Goal: Use online tool/utility: Utilize a website feature to perform a specific function

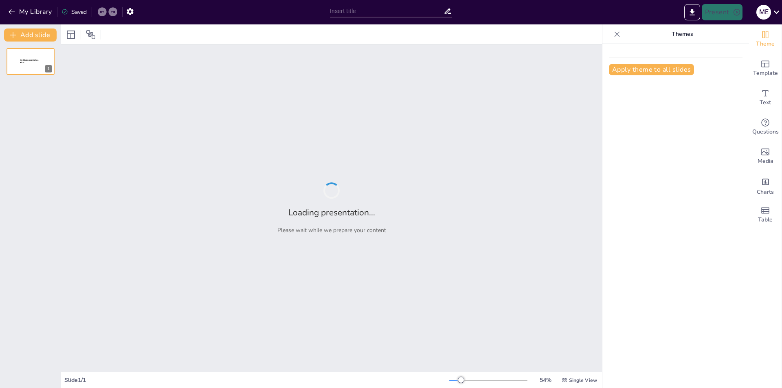
type input "Imported Curso de Inducción.pptx"
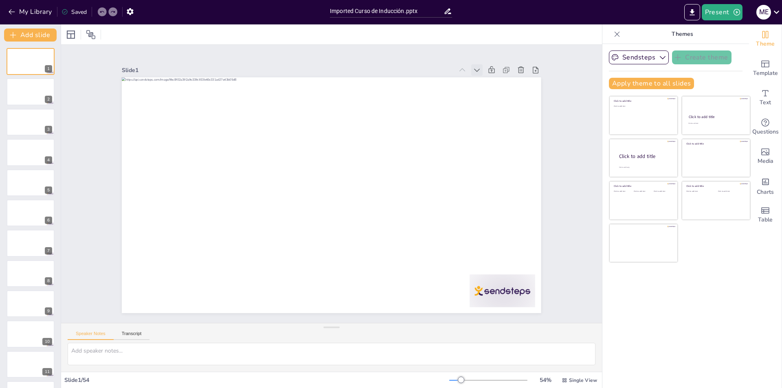
click at [483, 81] on icon at bounding box center [487, 85] width 9 height 9
click at [469, 80] on icon at bounding box center [473, 84] width 9 height 9
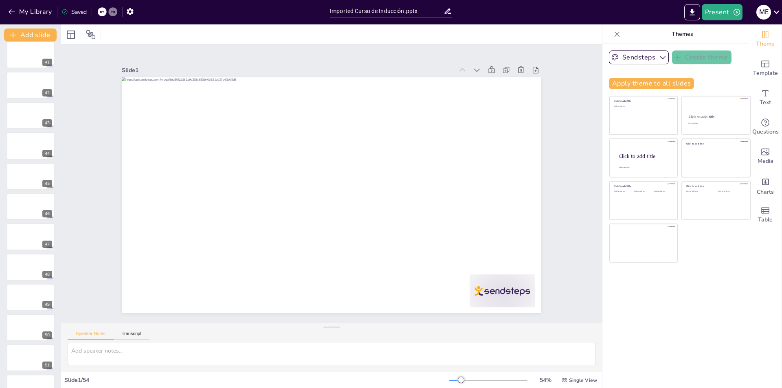
scroll to position [1217, 0]
click at [766, 38] on div "Theme" at bounding box center [765, 38] width 33 height 29
click at [571, 381] on span "Single View" at bounding box center [583, 380] width 28 height 7
click at [573, 347] on span "Single View" at bounding box center [564, 346] width 37 height 8
click at [37, 87] on div at bounding box center [30, 86] width 49 height 28
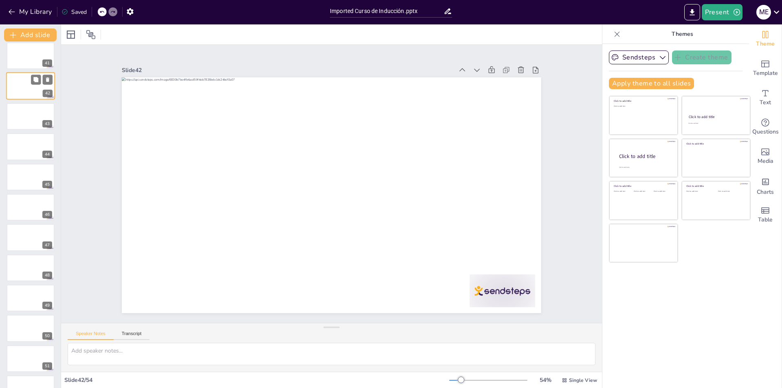
scroll to position [1088, 0]
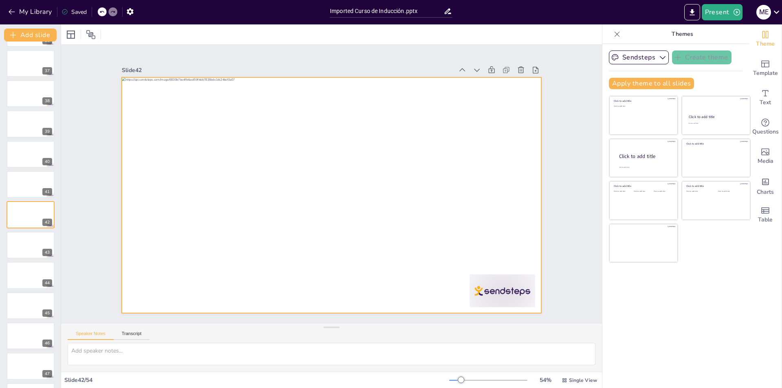
click at [191, 213] on div at bounding box center [329, 195] width 441 height 278
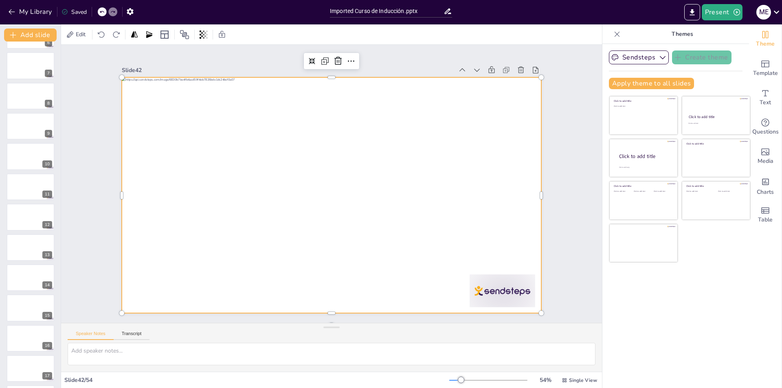
scroll to position [0, 0]
click at [35, 60] on button at bounding box center [36, 55] width 10 height 10
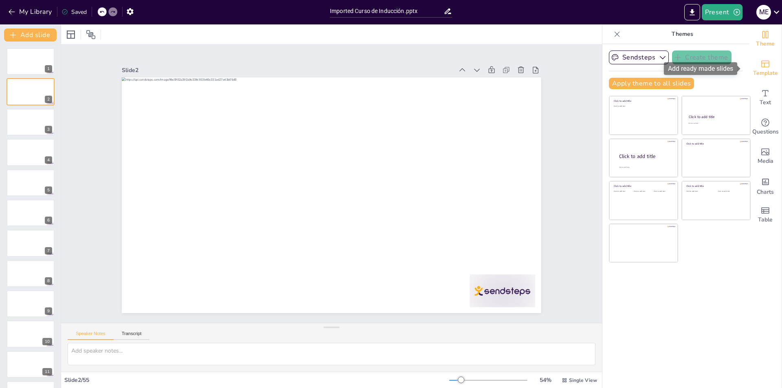
click at [768, 65] on div "Template" at bounding box center [765, 68] width 33 height 29
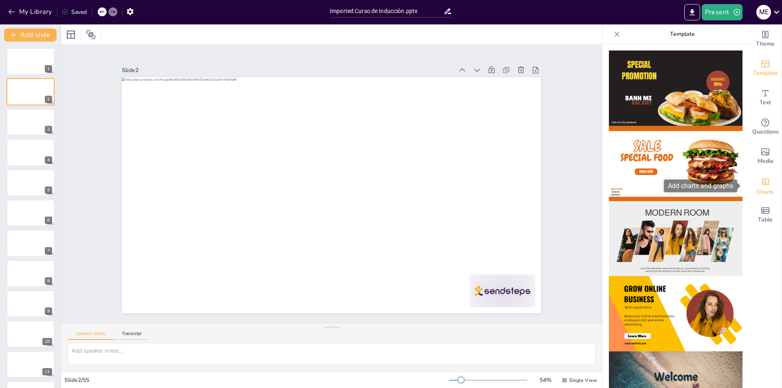
click at [765, 194] on span "Charts" at bounding box center [764, 192] width 17 height 9
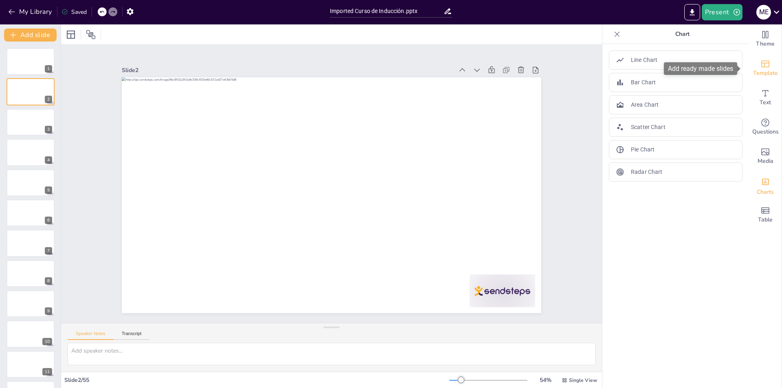
click at [764, 63] on div "Template" at bounding box center [765, 68] width 33 height 29
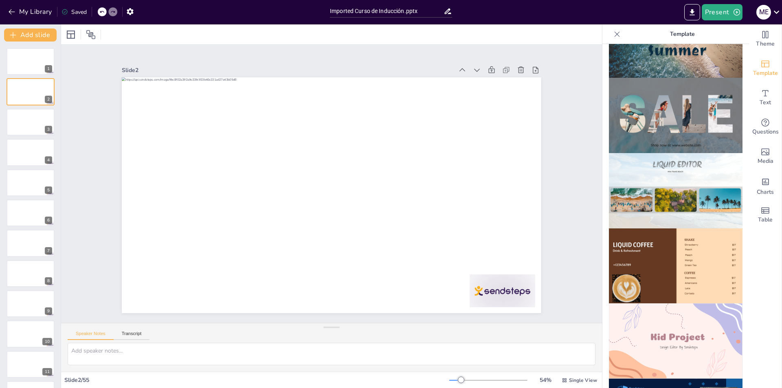
scroll to position [242, 0]
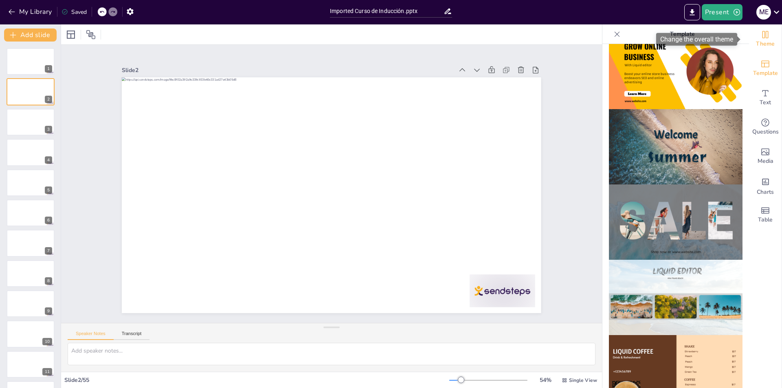
click at [760, 38] on icon "Change the overall theme" at bounding box center [765, 35] width 10 height 10
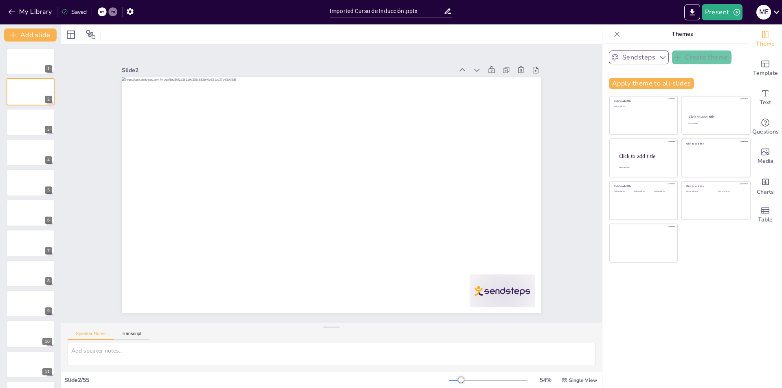
click at [637, 62] on button "Sendsteps" at bounding box center [639, 57] width 60 height 14
click at [647, 60] on button "Sendsteps" at bounding box center [639, 57] width 60 height 14
click at [753, 59] on div "Template" at bounding box center [765, 68] width 33 height 29
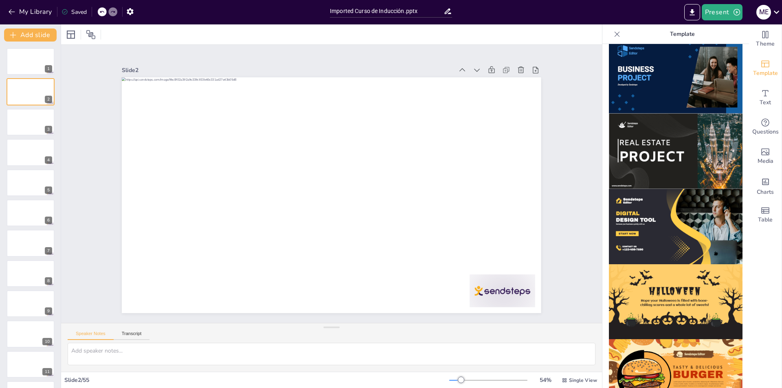
scroll to position [690, 0]
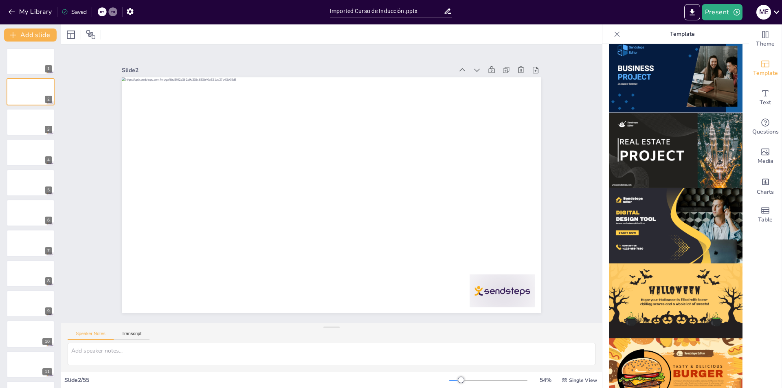
click at [673, 198] on img at bounding box center [676, 225] width 134 height 75
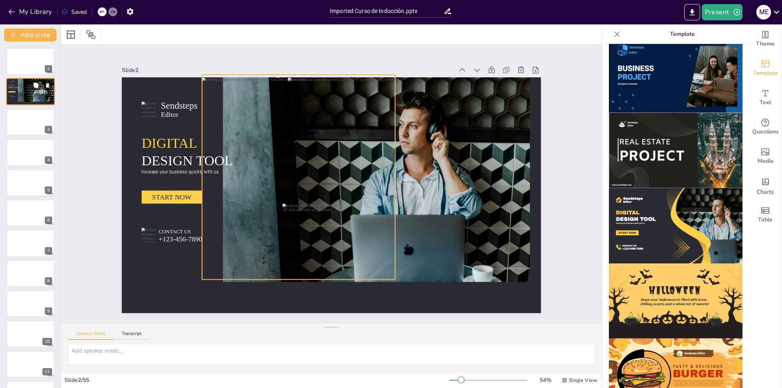
click at [34, 92] on div at bounding box center [31, 90] width 13 height 24
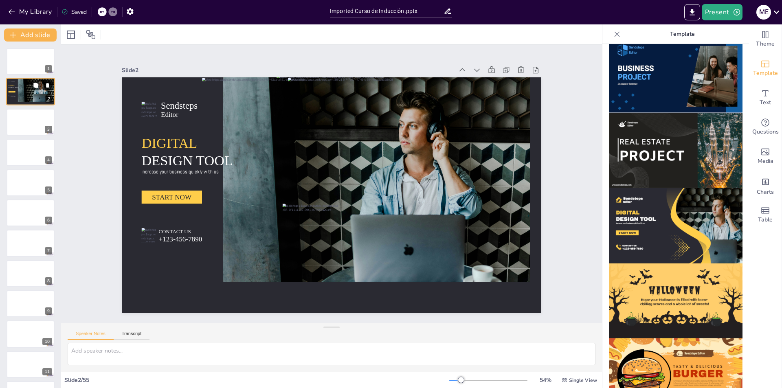
click at [50, 86] on icon at bounding box center [48, 86] width 6 height 6
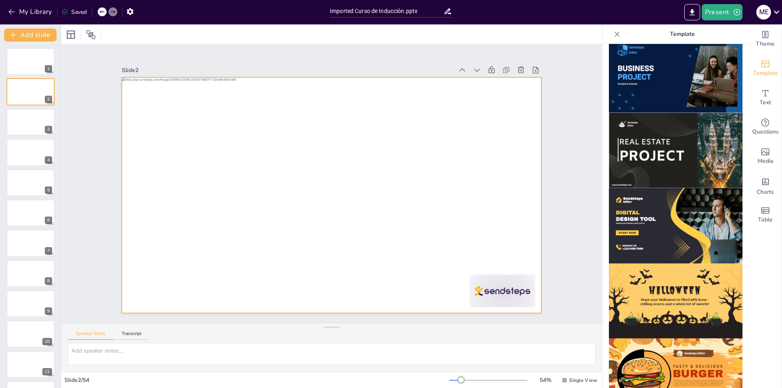
click at [373, 177] on div at bounding box center [329, 195] width 459 height 318
click at [321, 56] on icon at bounding box center [324, 59] width 7 height 7
click at [309, 58] on icon at bounding box center [312, 61] width 7 height 7
click at [403, 81] on icon at bounding box center [409, 87] width 13 height 13
click at [348, 61] on icon at bounding box center [351, 61] width 10 height 10
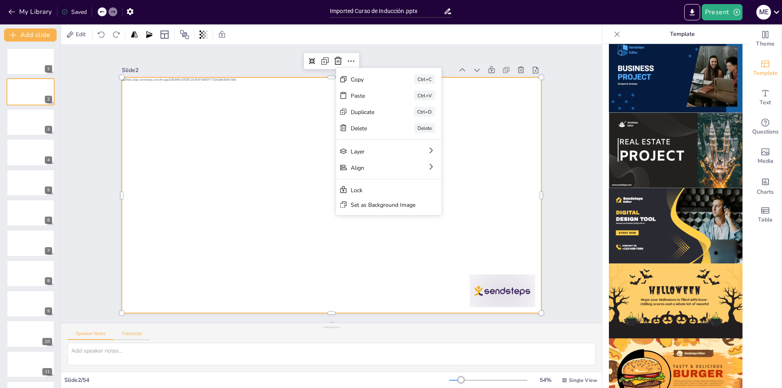
click at [139, 337] on button "Transcript" at bounding box center [132, 335] width 36 height 9
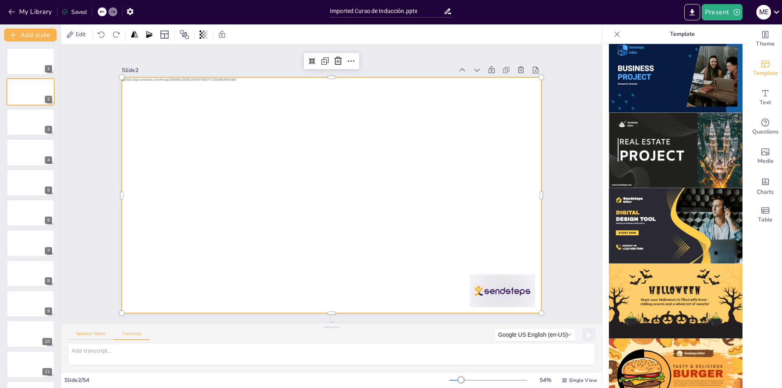
click at [100, 333] on button "Speaker Notes" at bounding box center [91, 335] width 46 height 9
click at [86, 380] on div "Slide 2 / 54" at bounding box center [256, 380] width 385 height 8
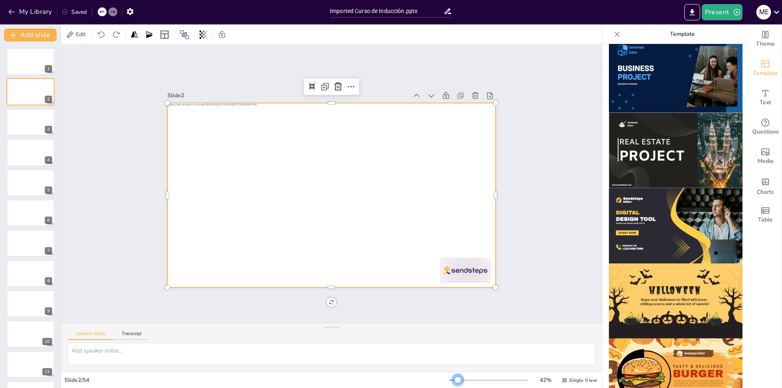
click at [454, 381] on div at bounding box center [457, 380] width 7 height 7
click at [22, 61] on div at bounding box center [30, 62] width 49 height 28
click at [343, 268] on div at bounding box center [327, 194] width 369 height 277
click at [574, 144] on div "Slide 1 Slide 2 Slide 3 Slide 4 Slide 5 Slide 6 Slide 7 Slide 8 Slide 9 Slide 1…" at bounding box center [331, 183] width 567 height 333
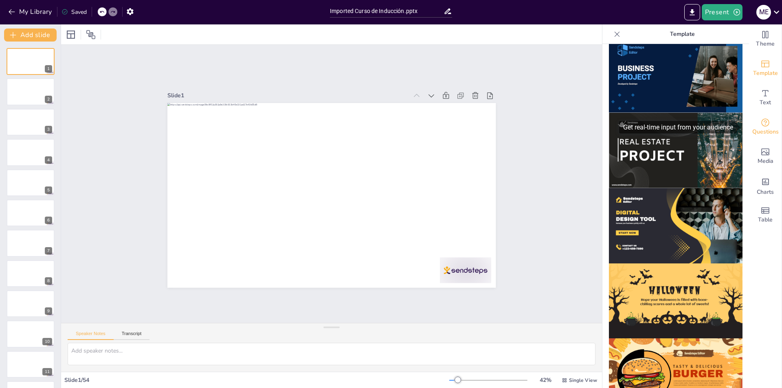
click at [760, 118] on icon "Get real-time input from your audience" at bounding box center [765, 123] width 10 height 10
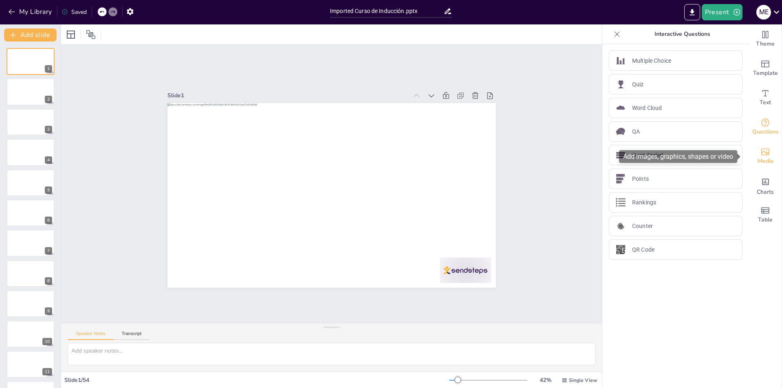
click at [768, 165] on div "Media" at bounding box center [765, 156] width 33 height 29
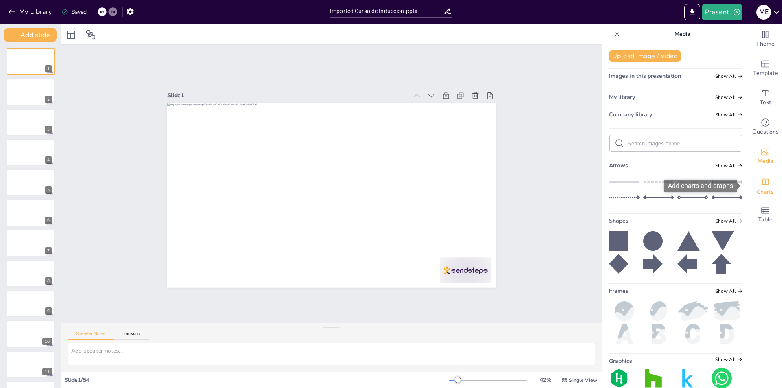
click at [762, 190] on span "Charts" at bounding box center [764, 192] width 17 height 9
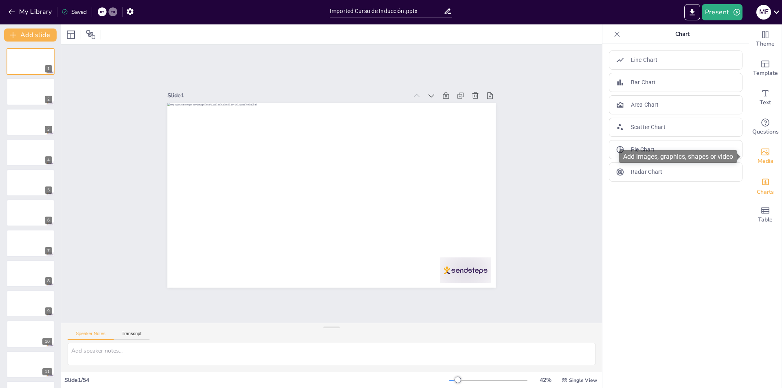
click at [773, 162] on div "Media" at bounding box center [765, 156] width 33 height 29
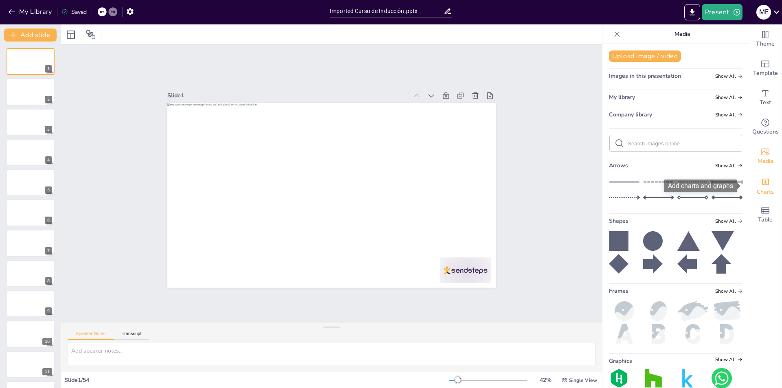
click at [762, 189] on span "Charts" at bounding box center [764, 192] width 17 height 9
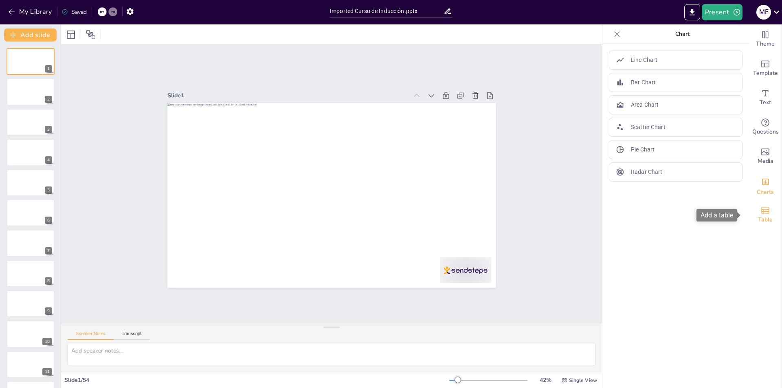
click at [762, 210] on icon "Add a table" at bounding box center [765, 210] width 8 height 6
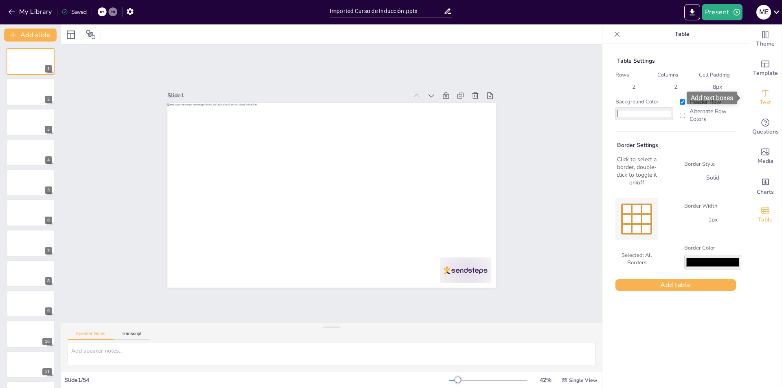
click at [760, 99] on span "Text" at bounding box center [764, 102] width 11 height 9
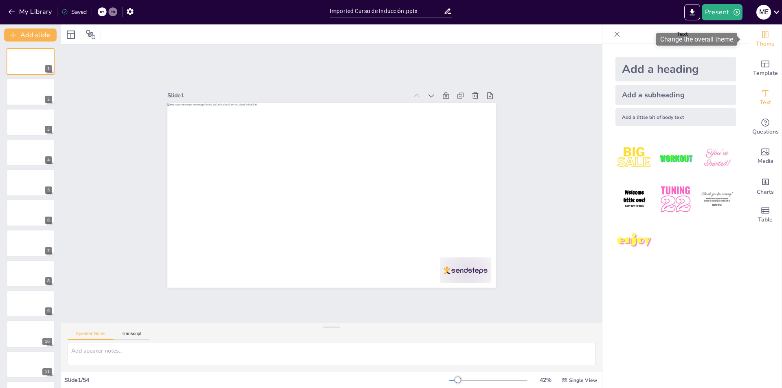
click at [760, 41] on span "Theme" at bounding box center [765, 43] width 19 height 9
